Goal: Task Accomplishment & Management: Use online tool/utility

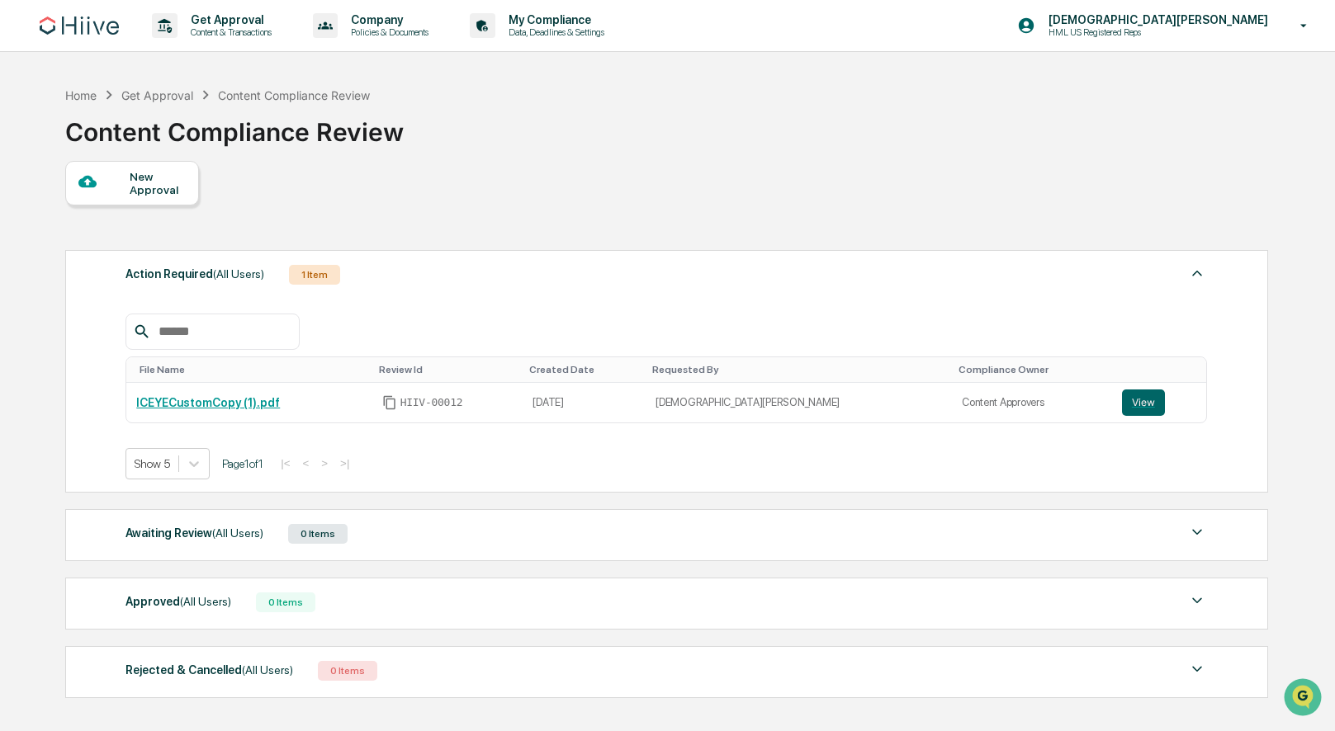
click at [340, 276] on div "1 Item" at bounding box center [314, 275] width 51 height 20
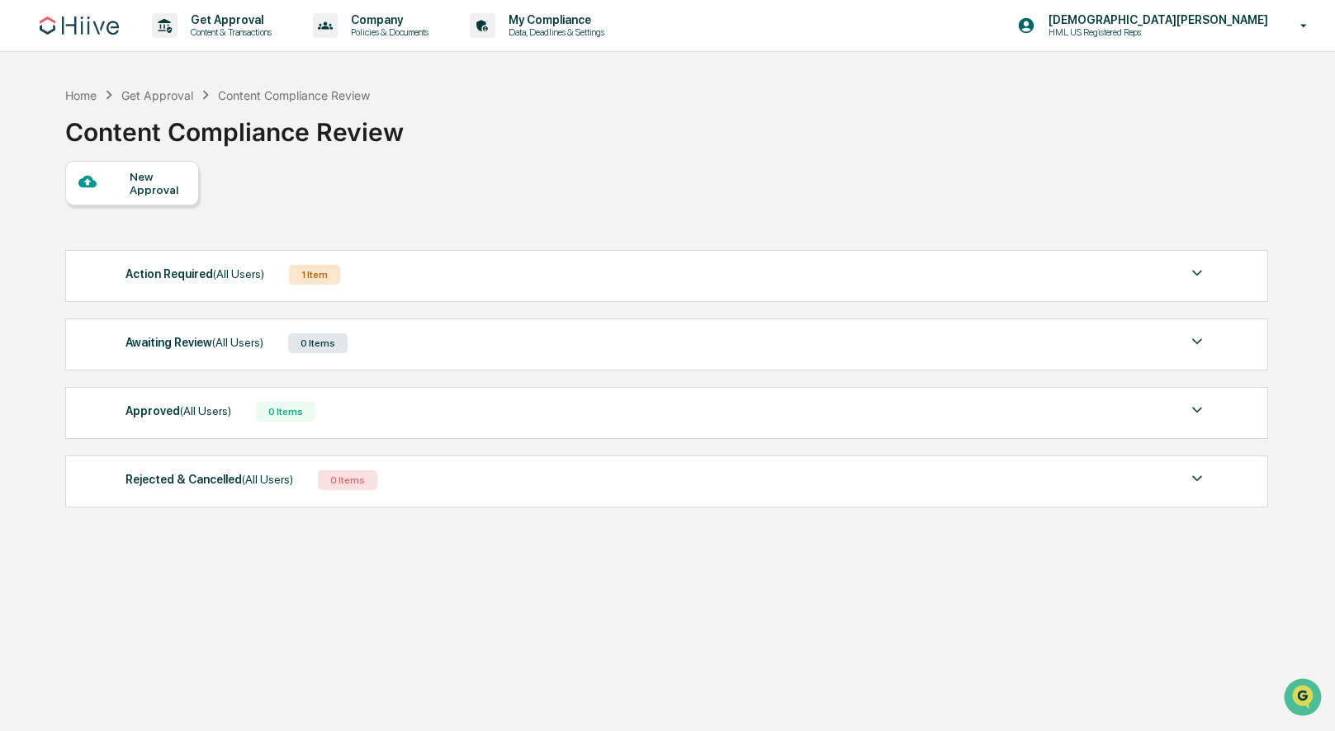
click at [332, 273] on div "1 Item" at bounding box center [314, 275] width 51 height 20
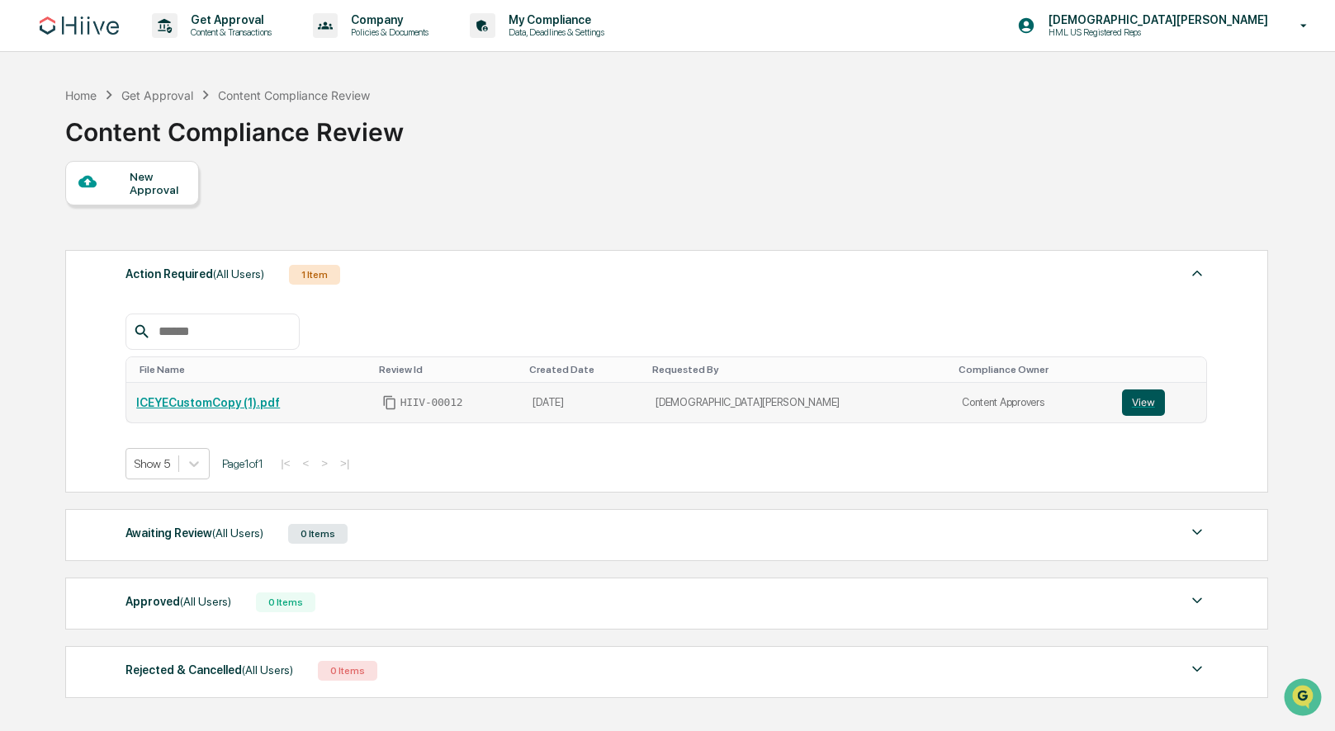
click at [1122, 408] on button "View" at bounding box center [1143, 403] width 43 height 26
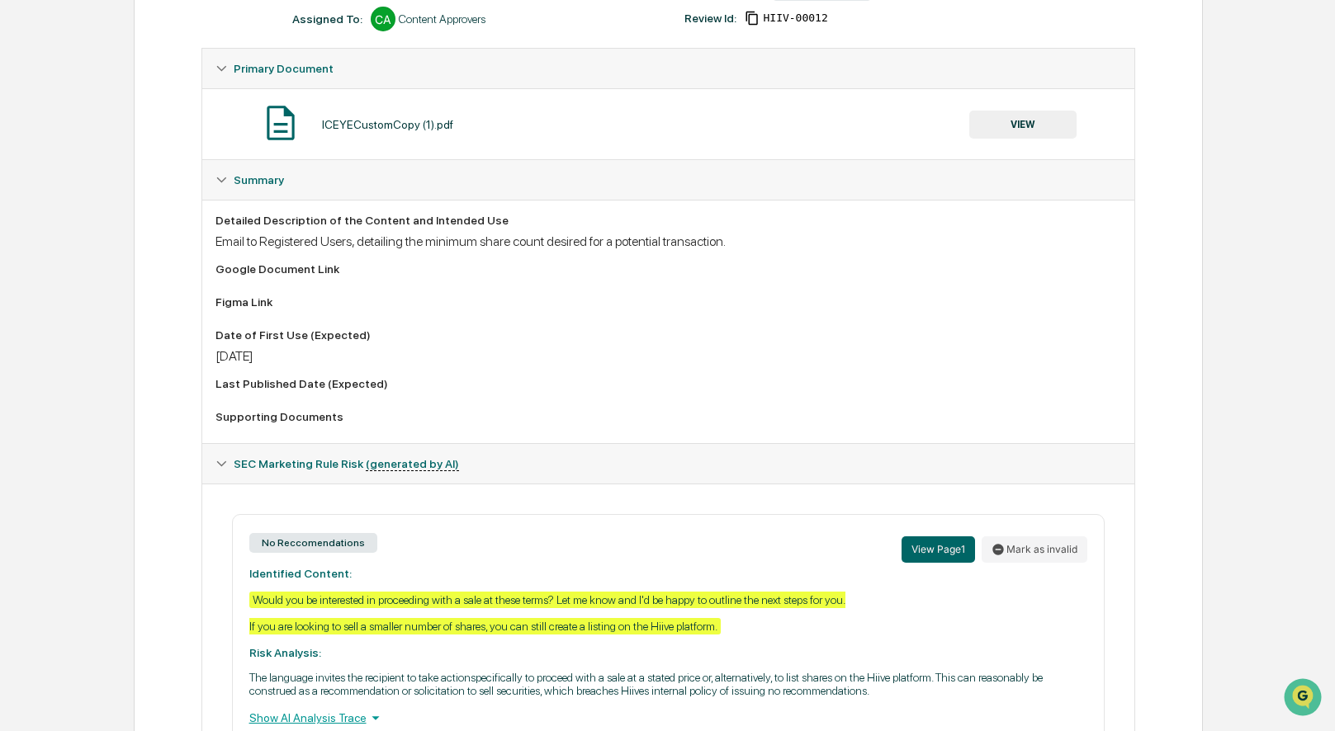
scroll to position [356, 0]
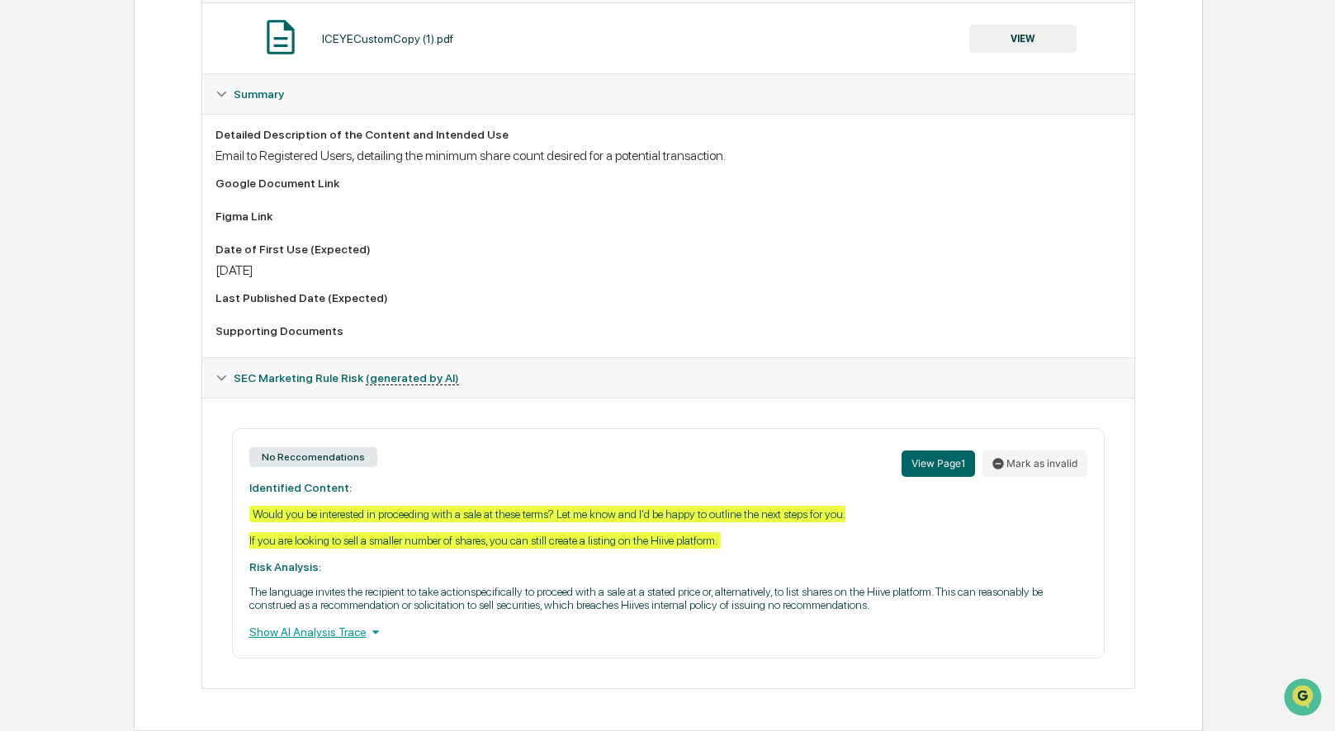
click at [379, 631] on icon at bounding box center [374, 633] width 7 height 4
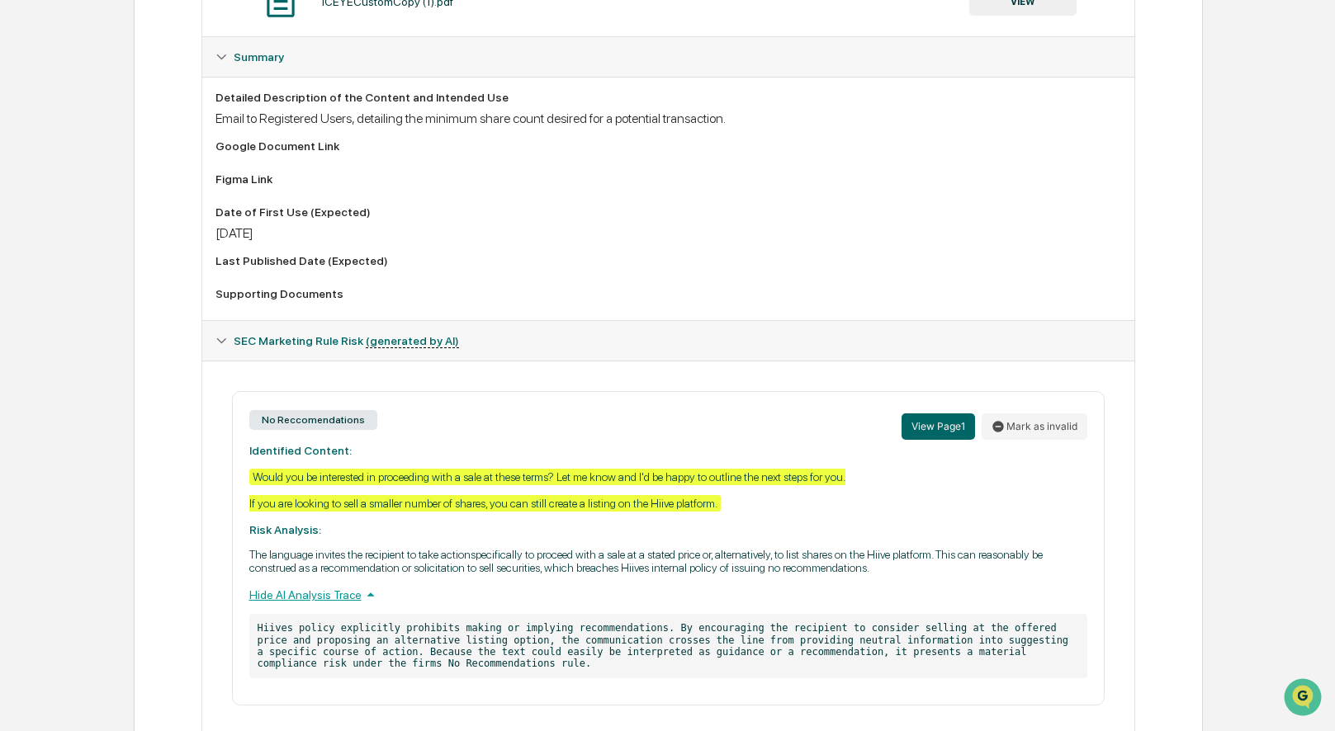
scroll to position [439, 0]
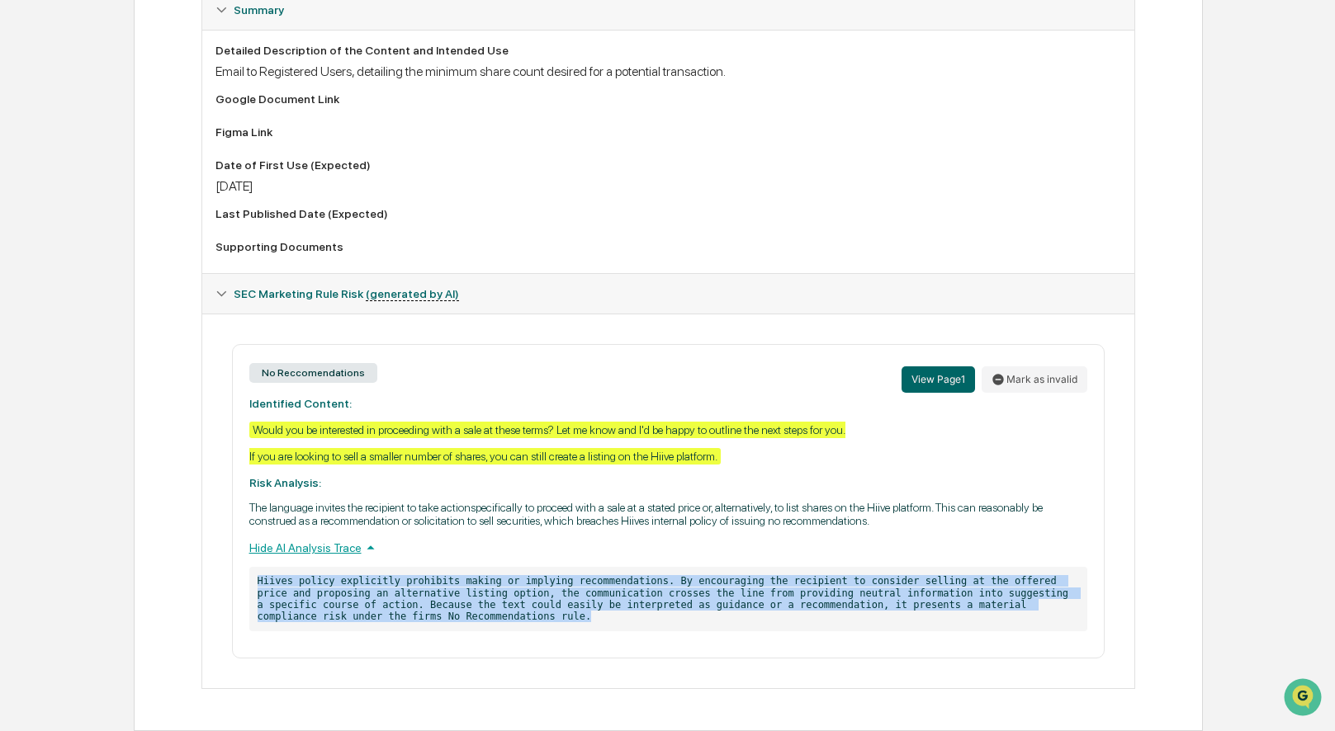
drag, startPoint x: 401, startPoint y: 574, endPoint x: 603, endPoint y: 612, distance: 205.9
click at [580, 616] on p "Hiives policy explicitly prohibits making or implying recommendations. By encou…" at bounding box center [668, 599] width 839 height 64
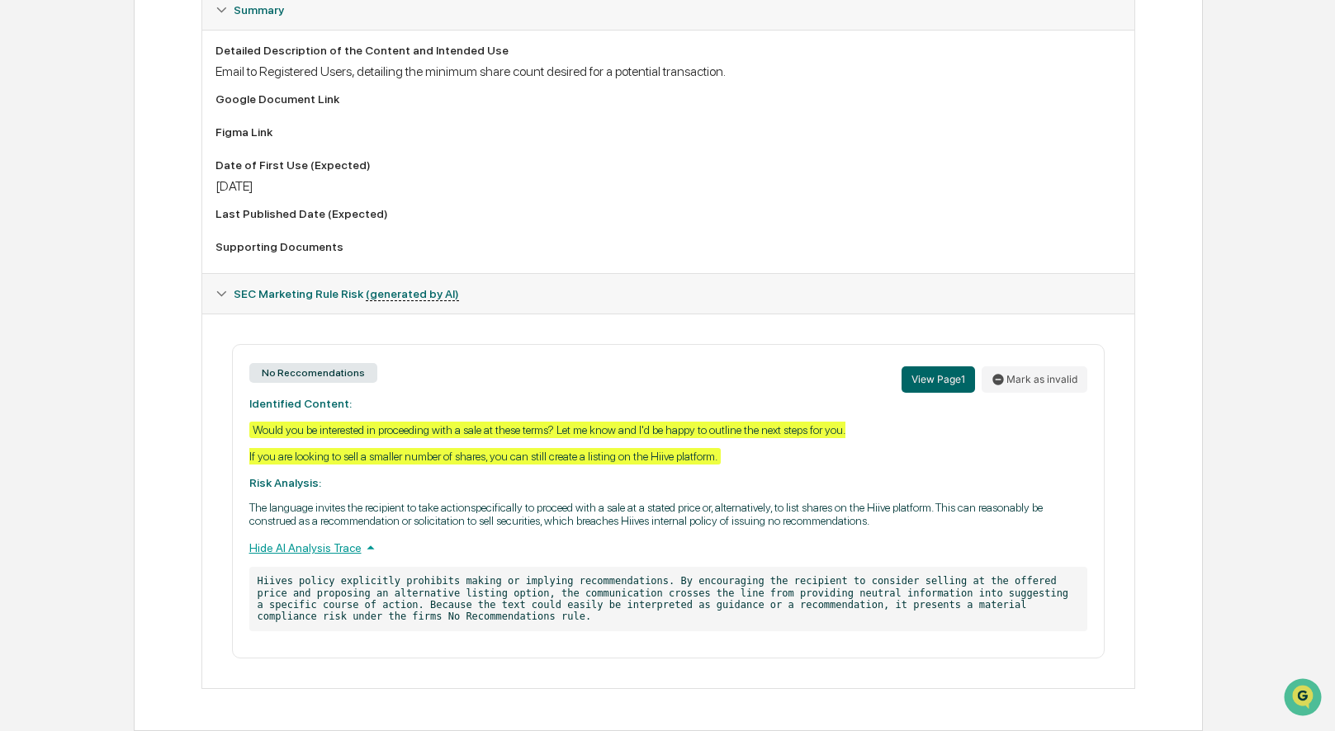
click at [607, 608] on p "Hiives policy explicitly prohibits making or implying recommendations. By encou…" at bounding box center [668, 599] width 839 height 64
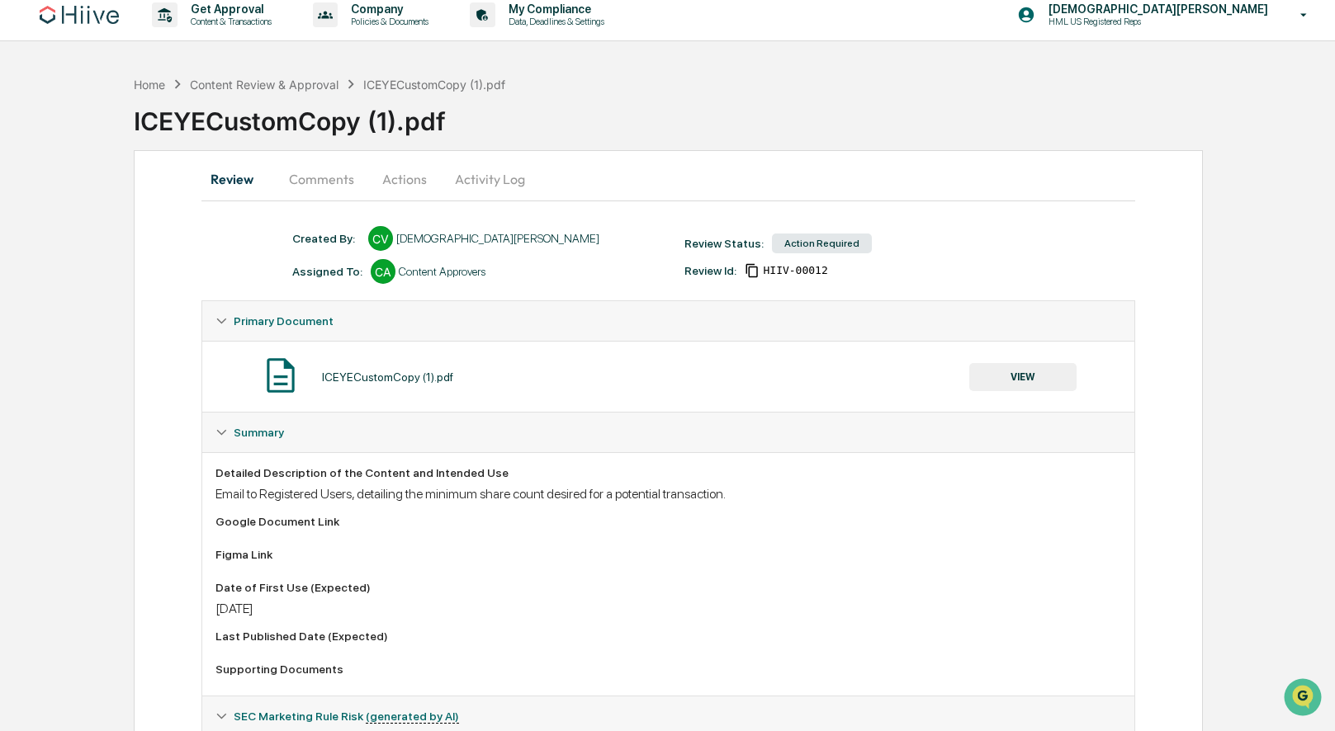
scroll to position [9, 0]
drag, startPoint x: 424, startPoint y: 275, endPoint x: 525, endPoint y: 276, distance: 100.7
click at [525, 276] on div "Assigned To: CA Content Approvers" at bounding box center [480, 273] width 393 height 25
click at [533, 275] on div "Assigned To: CA Content Approvers" at bounding box center [480, 273] width 393 height 25
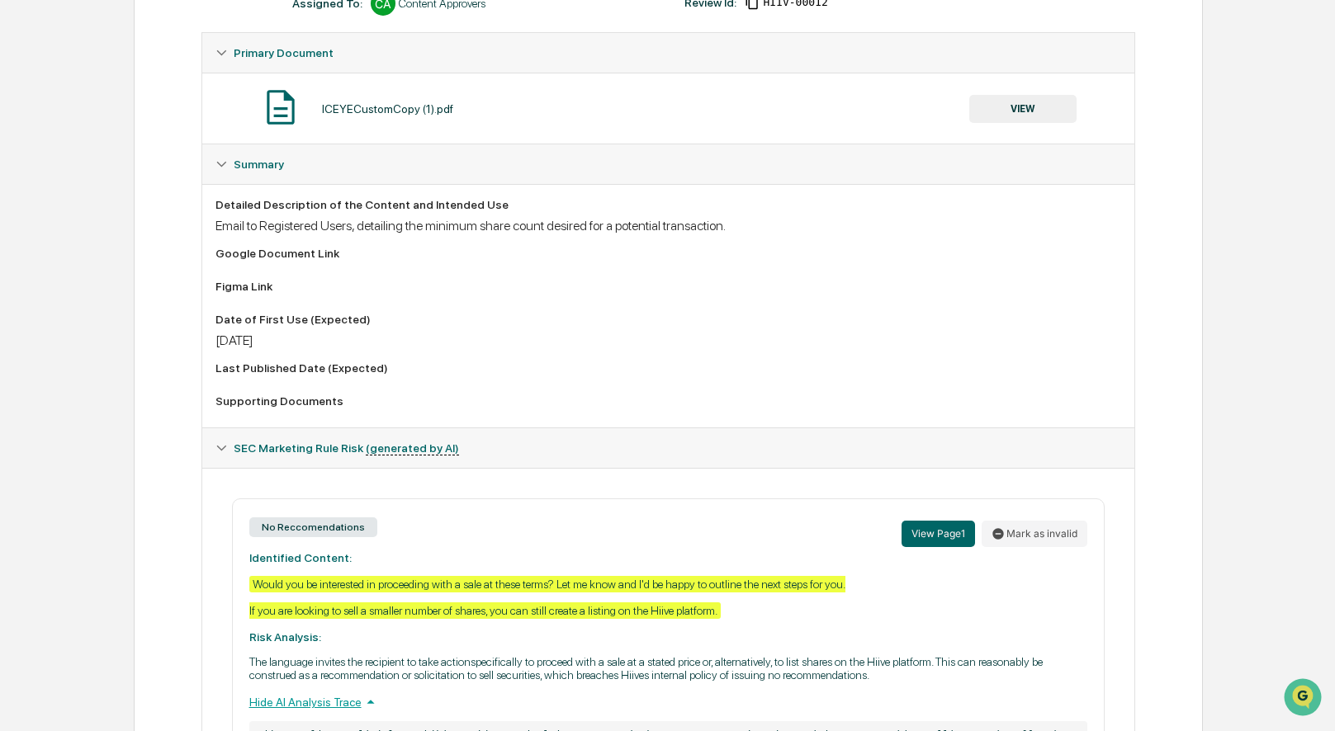
scroll to position [439, 0]
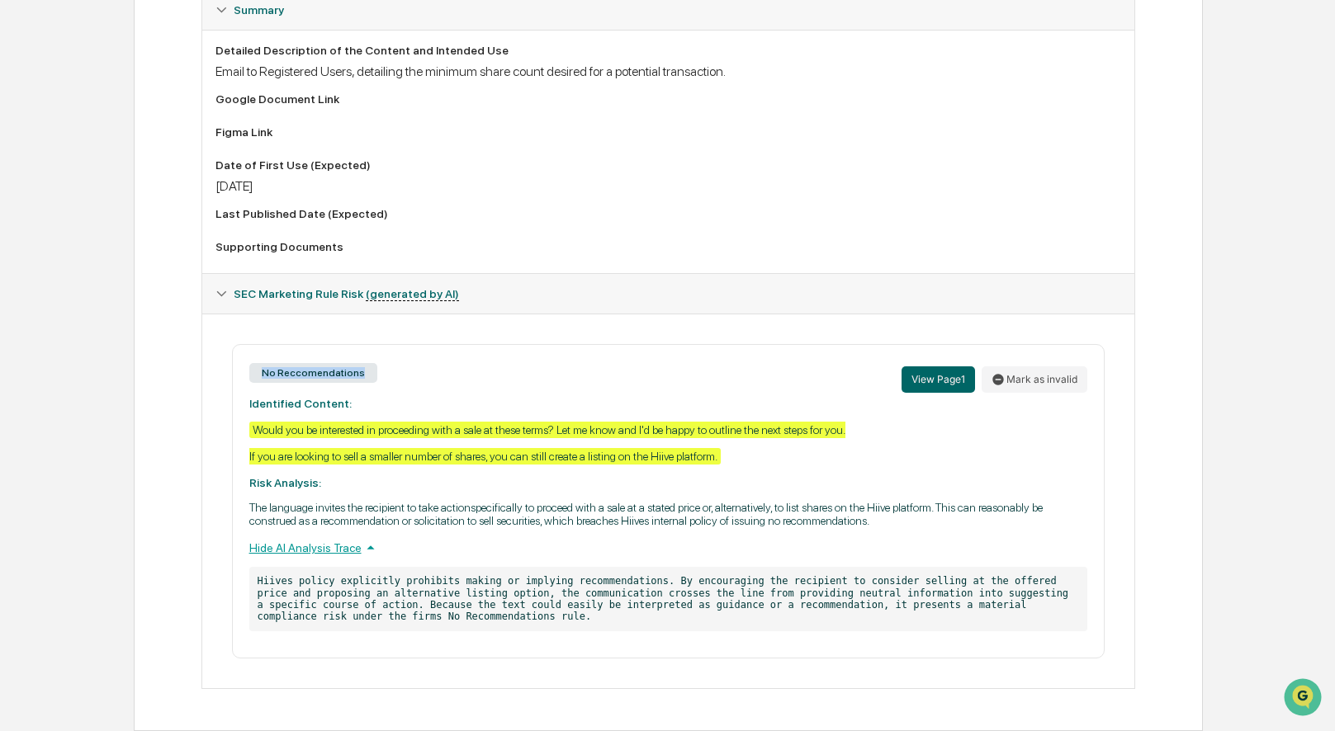
drag, startPoint x: 254, startPoint y: 362, endPoint x: 484, endPoint y: 382, distance: 230.4
click at [378, 388] on div "No Reccomendations View Page 1 Mark as invalid" at bounding box center [668, 379] width 839 height 35
click at [494, 381] on div "No Reccomendations View Page 1 Mark as invalid" at bounding box center [668, 379] width 839 height 35
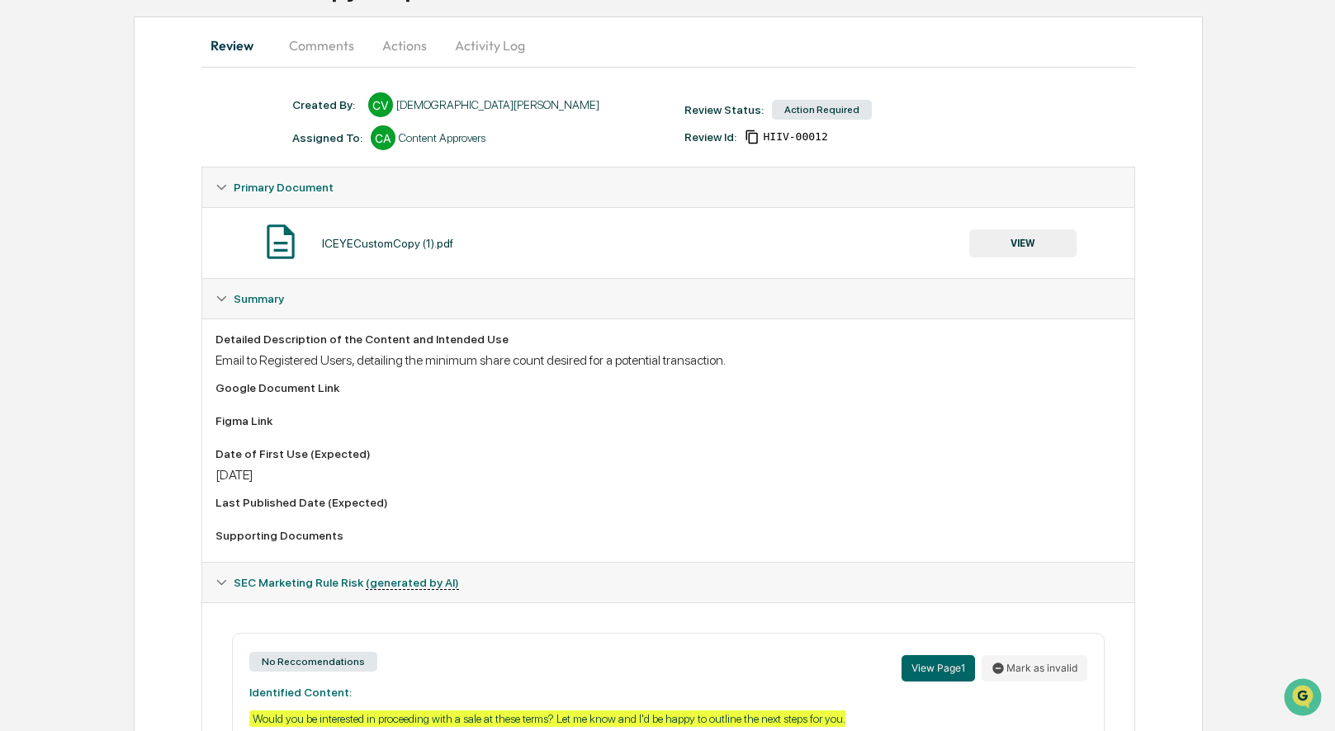
scroll to position [0, 0]
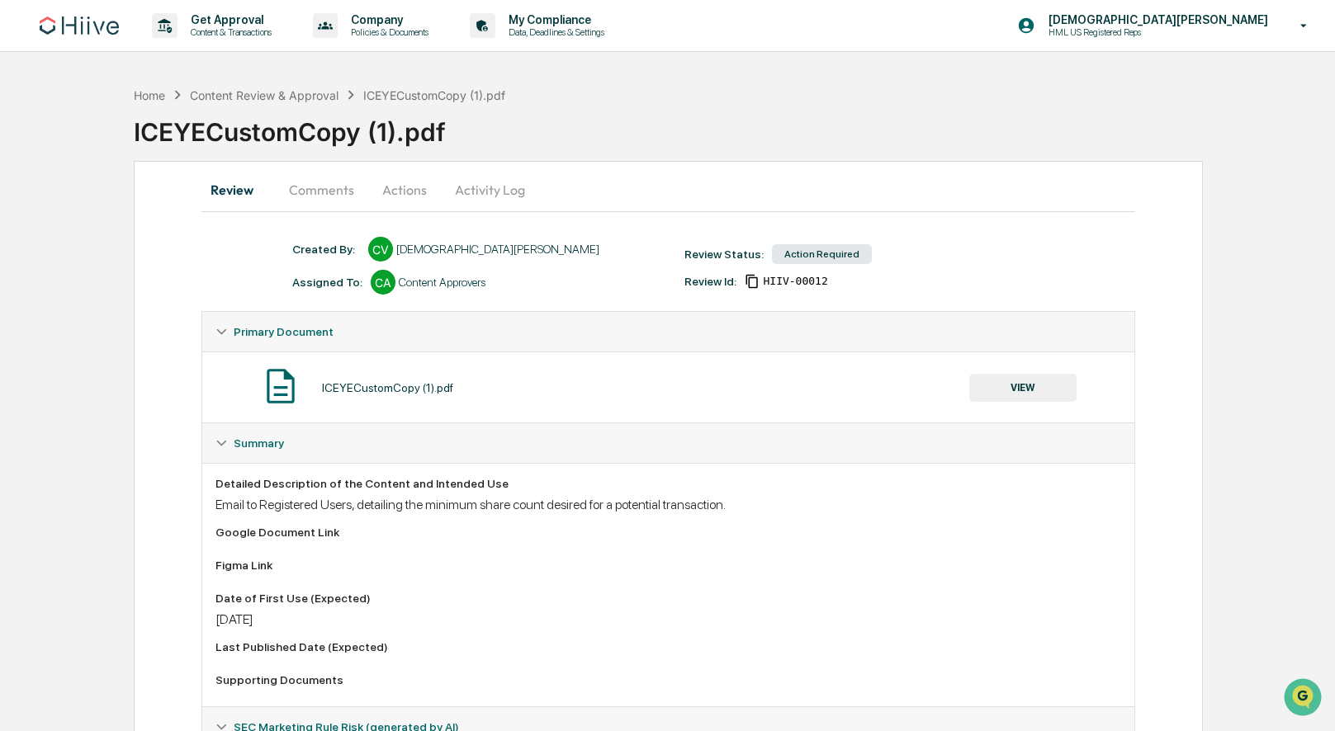
click at [466, 91] on div "ICEYECustomCopy (1).pdf" at bounding box center [434, 95] width 142 height 14
click at [243, 94] on div "Content Review & Approval" at bounding box center [264, 95] width 149 height 14
